Goal: Task Accomplishment & Management: Use online tool/utility

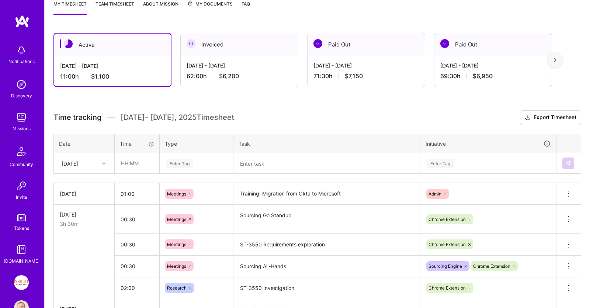
scroll to position [116, 0]
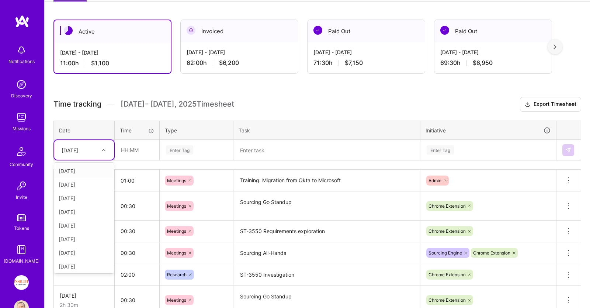
click at [102, 150] on icon at bounding box center [104, 150] width 4 height 4
click at [86, 170] on div "[DATE]" at bounding box center [84, 171] width 60 height 14
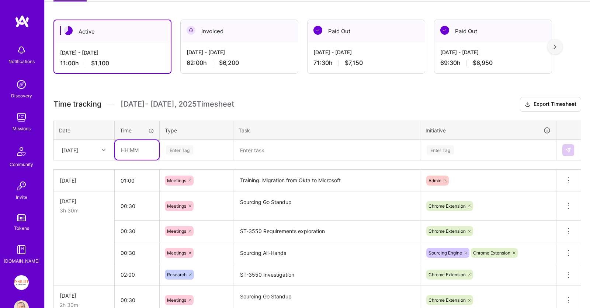
click at [150, 146] on input "text" at bounding box center [137, 150] width 44 height 20
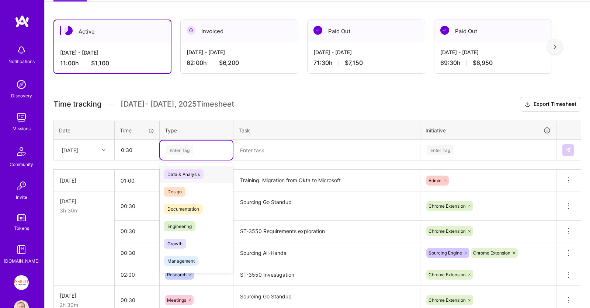
type input "00:30"
click at [202, 147] on div "Enter Tag" at bounding box center [196, 149] width 62 height 9
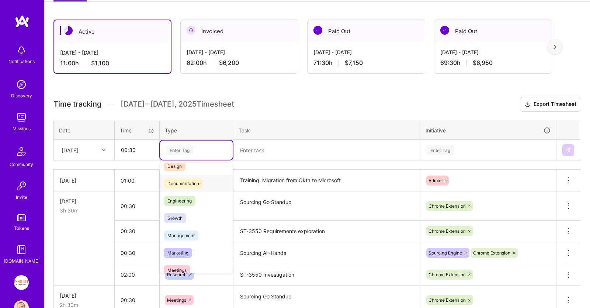
scroll to position [76, 0]
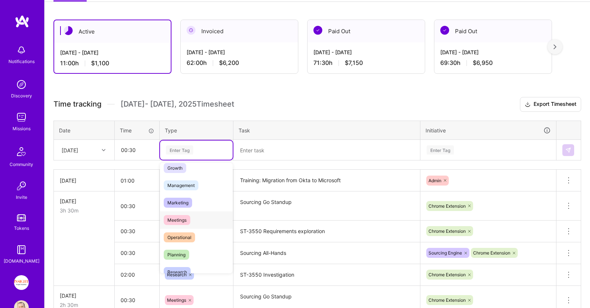
click at [201, 217] on div "Meetings" at bounding box center [196, 219] width 73 height 17
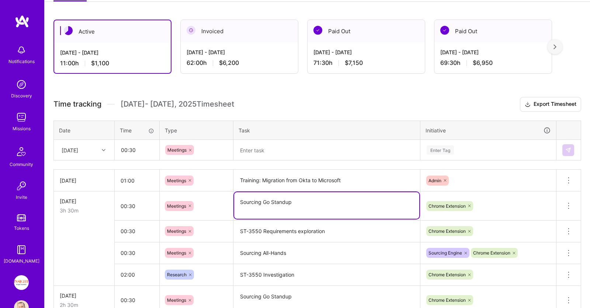
drag, startPoint x: 309, startPoint y: 205, endPoint x: 215, endPoint y: 205, distance: 93.6
click at [234, 205] on textarea "Sourcing Go Standup" at bounding box center [326, 205] width 185 height 27
click at [301, 143] on textarea at bounding box center [326, 149] width 185 height 19
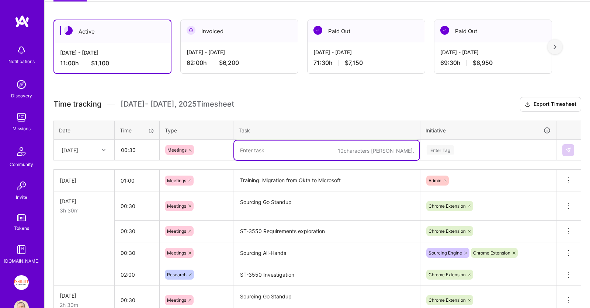
paste textarea "Sourcing Go Standup"
type textarea "Sourcing Go Standup"
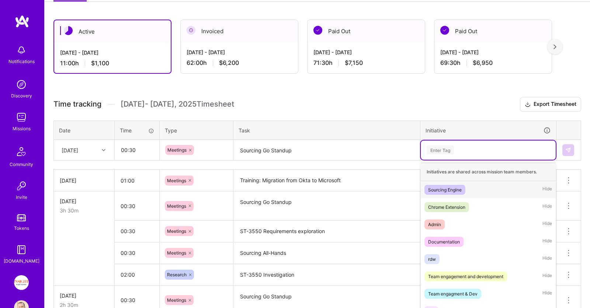
click at [442, 152] on div "Enter Tag" at bounding box center [488, 149] width 135 height 19
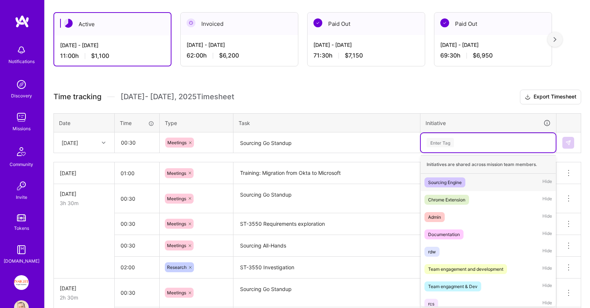
scroll to position [124, 0]
click at [466, 198] on span "Chrome Extension" at bounding box center [446, 199] width 45 height 10
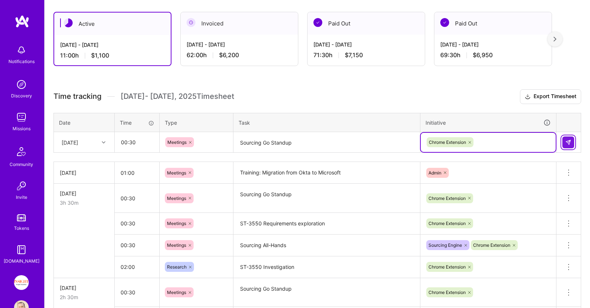
click at [568, 139] on img at bounding box center [568, 142] width 6 height 6
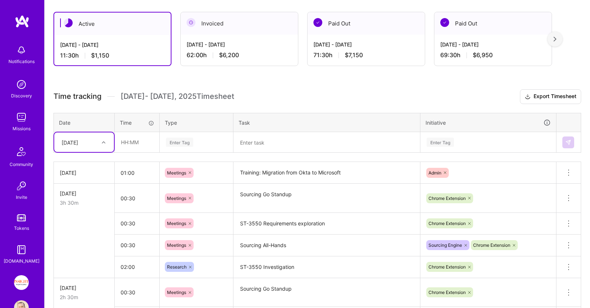
click at [78, 143] on div "[DATE]" at bounding box center [70, 142] width 17 height 8
click at [87, 257] on div "[DATE]" at bounding box center [84, 257] width 60 height 14
click at [153, 138] on input "text" at bounding box center [137, 142] width 44 height 20
type input "01:00"
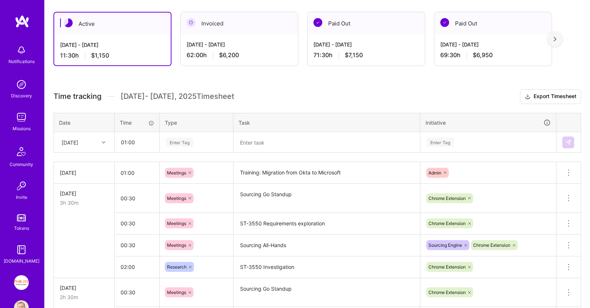
click at [217, 141] on div "Enter Tag" at bounding box center [196, 142] width 62 height 9
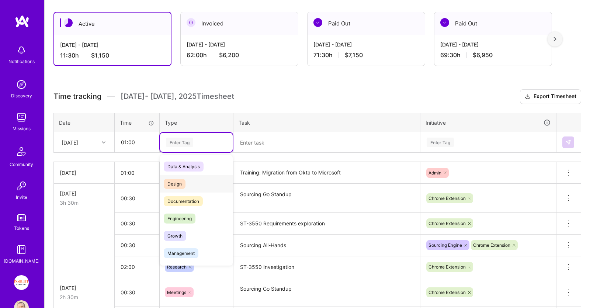
scroll to position [76, 0]
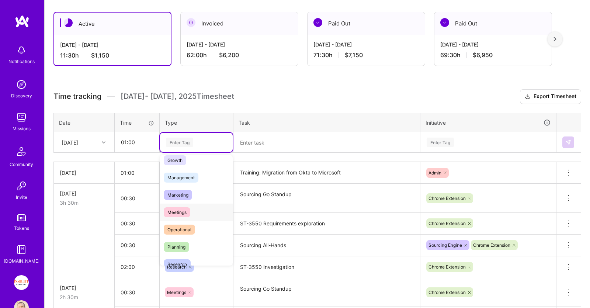
click at [202, 210] on div "Meetings" at bounding box center [196, 211] width 73 height 17
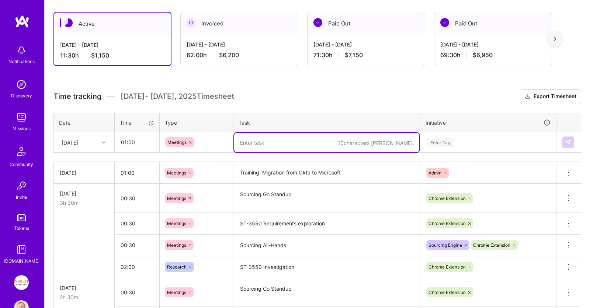
click at [255, 136] on textarea at bounding box center [326, 143] width 185 height 20
type textarea "Sourcing Sprint Planning"
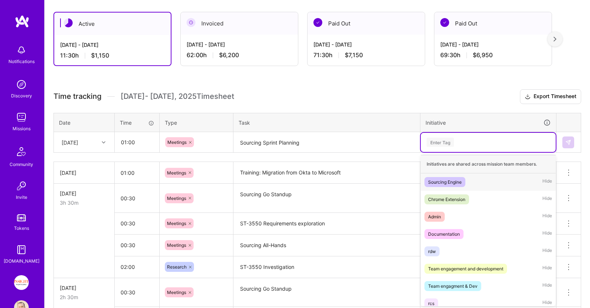
click at [463, 143] on div "Enter Tag" at bounding box center [488, 142] width 125 height 9
click at [465, 181] on span "Sourcing Engine" at bounding box center [444, 182] width 41 height 10
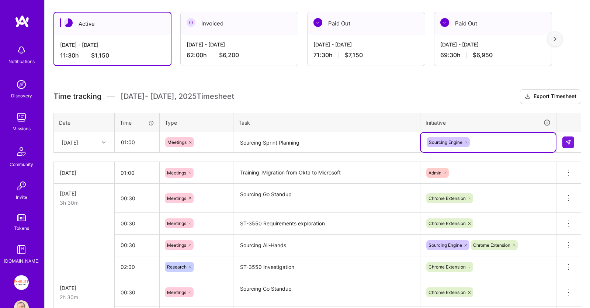
click at [478, 147] on div "Sourcing Engine" at bounding box center [488, 142] width 135 height 19
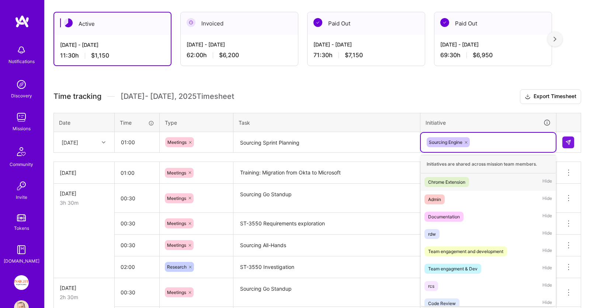
drag, startPoint x: 485, startPoint y: 188, endPoint x: 514, endPoint y: 178, distance: 31.0
click at [487, 188] on div "Chrome Extension Hide" at bounding box center [488, 181] width 135 height 17
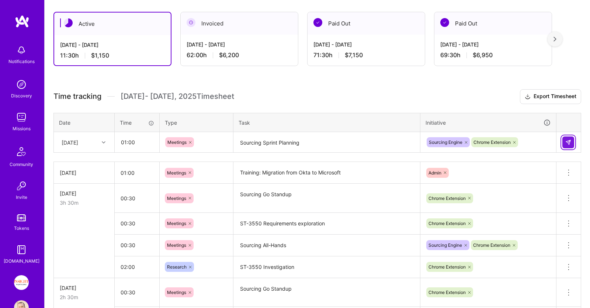
click at [566, 142] on img at bounding box center [568, 142] width 6 height 6
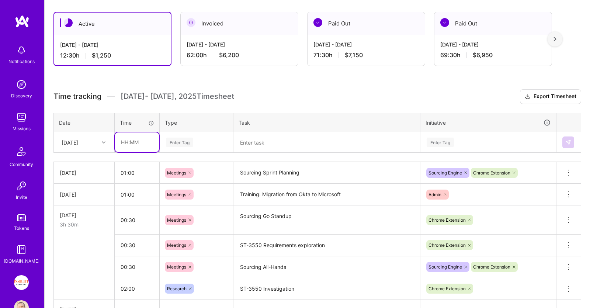
click at [136, 140] on input "text" at bounding box center [137, 142] width 44 height 20
type input "00:30"
drag, startPoint x: 186, startPoint y: 147, endPoint x: 198, endPoint y: 145, distance: 11.6
click at [187, 147] on div "Enter Tag" at bounding box center [196, 142] width 73 height 19
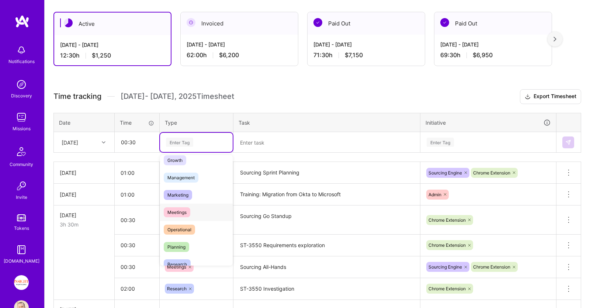
click at [189, 208] on span "Meetings" at bounding box center [177, 212] width 27 height 10
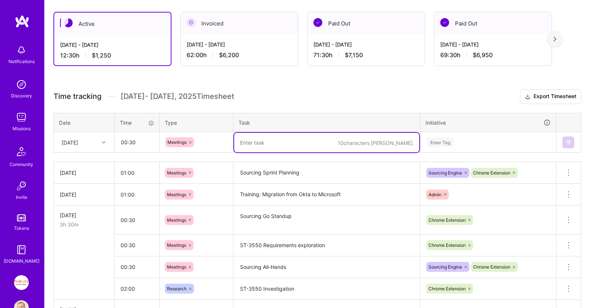
click at [265, 145] on textarea at bounding box center [326, 143] width 185 height 20
type textarea "ST-3550 Design option review"
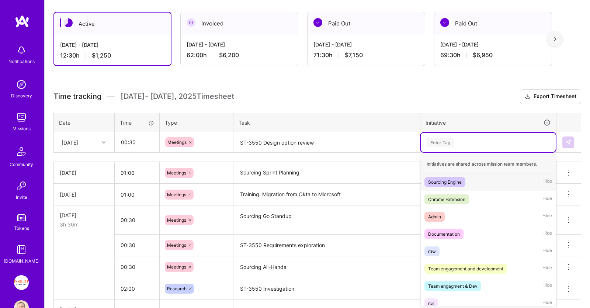
click at [453, 138] on div "Enter Tag" at bounding box center [440, 141] width 27 height 11
click at [481, 195] on div "Chrome Extension Hide" at bounding box center [488, 199] width 135 height 17
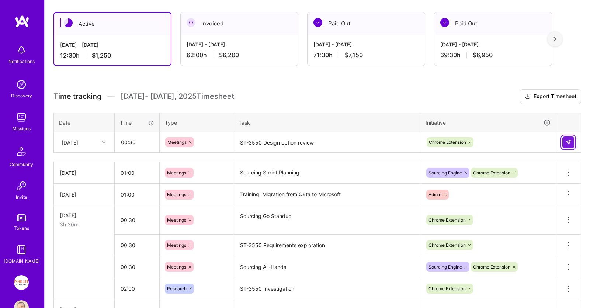
click at [571, 141] on img at bounding box center [568, 142] width 6 height 6
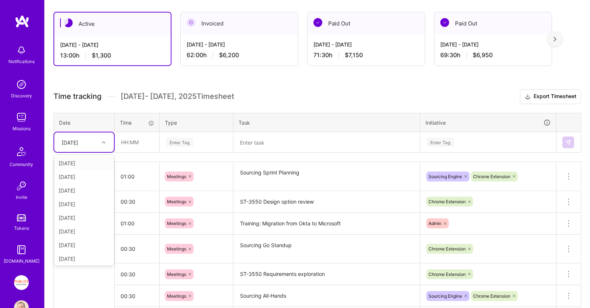
click at [78, 138] on div "[DATE]" at bounding box center [70, 142] width 17 height 8
click at [75, 258] on div "[DATE]" at bounding box center [84, 257] width 60 height 14
click at [145, 141] on input "text" at bounding box center [137, 142] width 44 height 20
type input "05:00"
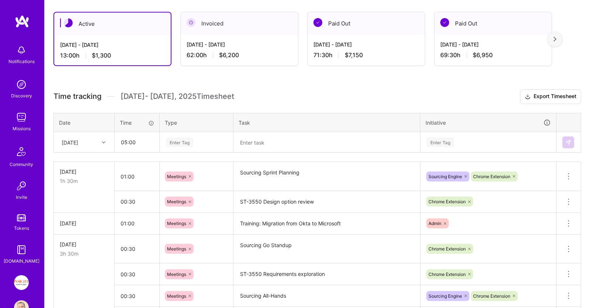
click at [205, 143] on div "Enter Tag" at bounding box center [196, 142] width 62 height 9
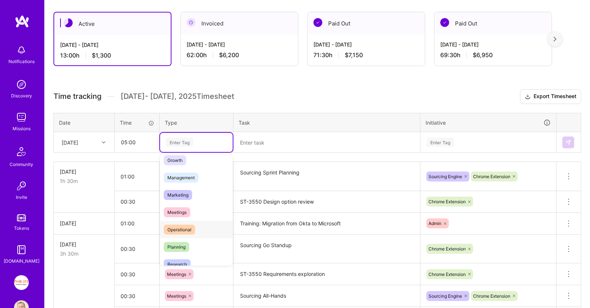
scroll to position [113, 0]
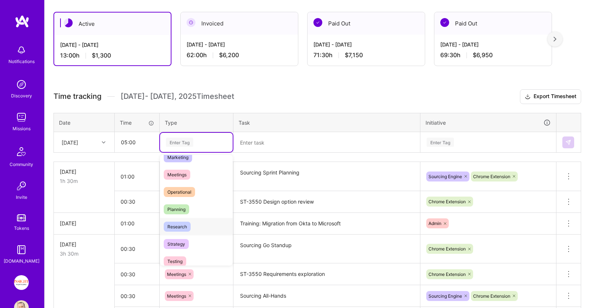
click at [198, 224] on div "Research" at bounding box center [196, 226] width 73 height 17
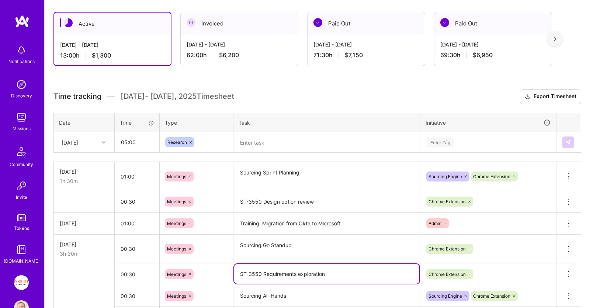
drag, startPoint x: 240, startPoint y: 275, endPoint x: 330, endPoint y: 271, distance: 90.0
click at [330, 271] on textarea "ST-3550 Requirements exploration" at bounding box center [326, 274] width 185 height 20
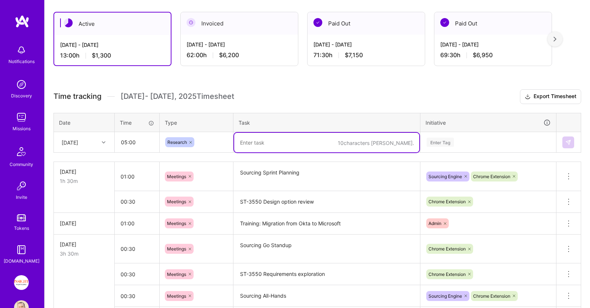
click at [265, 139] on textarea at bounding box center [326, 143] width 185 height 20
paste textarea "ST-3550 Requirements exploration"
drag, startPoint x: 264, startPoint y: 144, endPoint x: 296, endPoint y: 143, distance: 31.7
click at [296, 143] on textarea "ST-3550 Requirements exploration" at bounding box center [326, 143] width 185 height 20
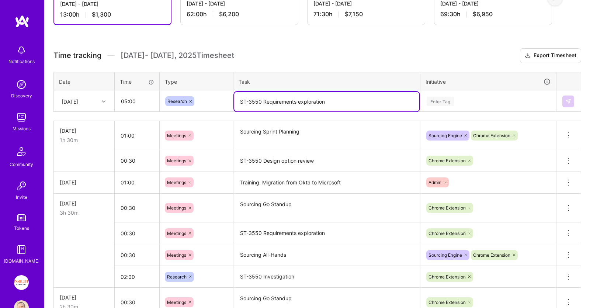
scroll to position [124, 0]
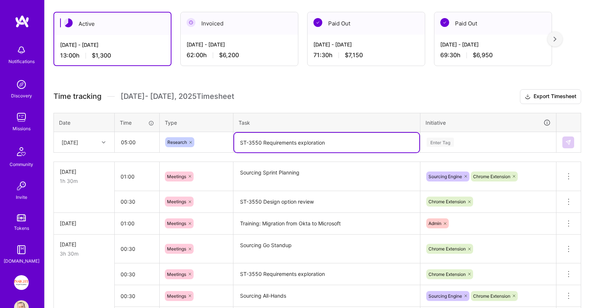
click at [269, 141] on textarea "ST-3550 Requirements exploration" at bounding box center [326, 143] width 185 height 20
drag, startPoint x: 264, startPoint y: 144, endPoint x: 349, endPoint y: 146, distance: 85.2
click at [349, 146] on textarea "ST-3550 Requirements exploration" at bounding box center [326, 143] width 185 height 20
type textarea "ST-3550 Investigation"
click at [480, 138] on div "Enter Tag" at bounding box center [488, 142] width 125 height 9
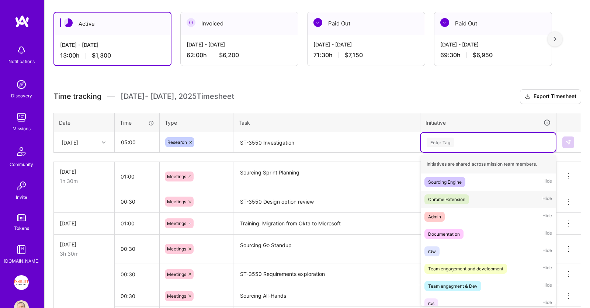
click at [480, 196] on div "Chrome Extension Hide" at bounding box center [488, 199] width 135 height 17
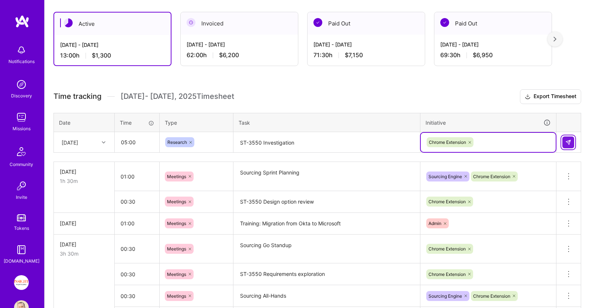
click at [571, 140] on button at bounding box center [568, 142] width 12 height 12
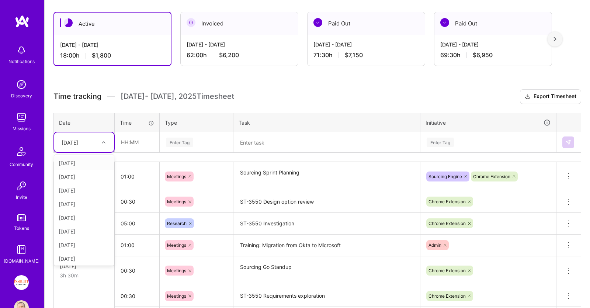
click at [74, 143] on div "[DATE]" at bounding box center [70, 142] width 17 height 8
click at [74, 215] on div "[DATE]" at bounding box center [84, 216] width 60 height 14
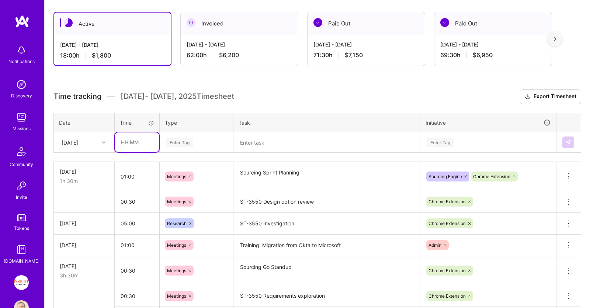
click at [131, 145] on input "text" at bounding box center [137, 142] width 44 height 20
type input "02:00"
click at [181, 143] on div "Enter Tag" at bounding box center [179, 141] width 27 height 11
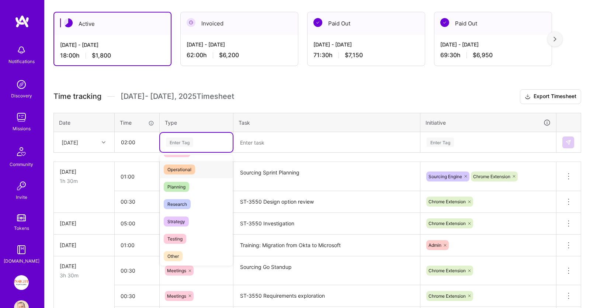
scroll to position [151, 0]
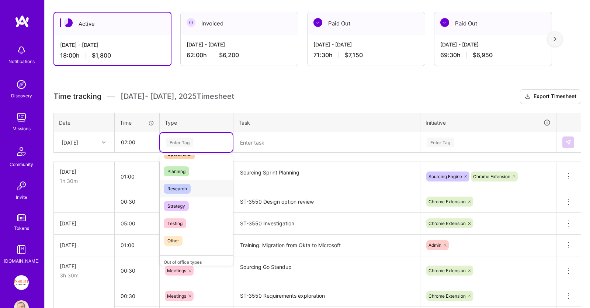
click at [197, 183] on div "Research" at bounding box center [196, 188] width 73 height 17
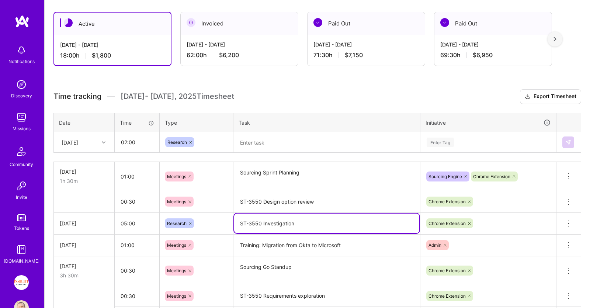
drag, startPoint x: 301, startPoint y: 217, endPoint x: 212, endPoint y: 223, distance: 89.8
click at [234, 223] on textarea "ST-3550 Investigation" at bounding box center [326, 223] width 185 height 20
click at [281, 138] on textarea at bounding box center [326, 143] width 185 height 20
paste textarea "ST-3550 Investigation"
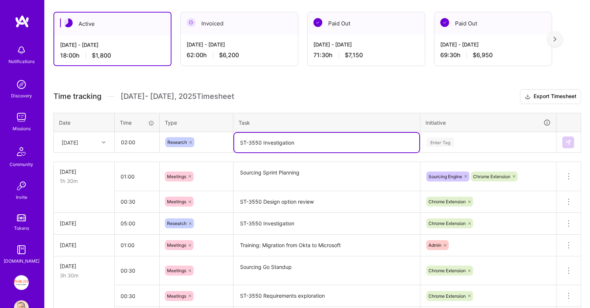
type textarea "ST-3550 Investigation"
click at [469, 138] on div "Enter Tag" at bounding box center [488, 142] width 125 height 9
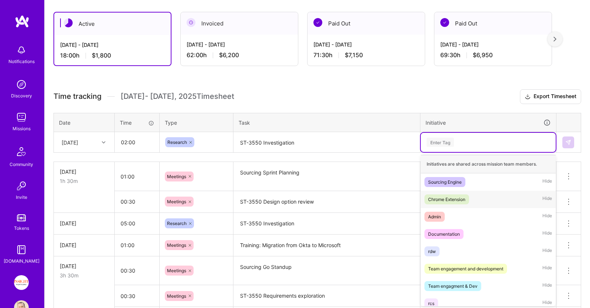
drag, startPoint x: 465, startPoint y: 195, endPoint x: 513, endPoint y: 172, distance: 53.1
click at [465, 195] on div "Chrome Extension" at bounding box center [446, 199] width 37 height 8
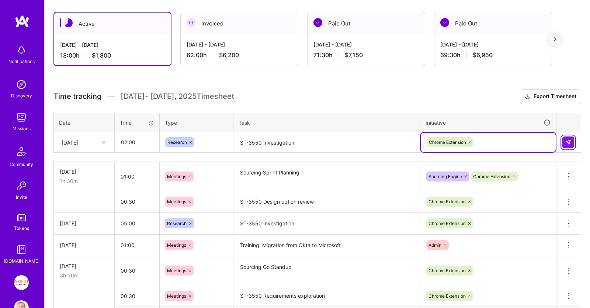
click at [567, 143] on img at bounding box center [568, 142] width 6 height 6
